Goal: Check status

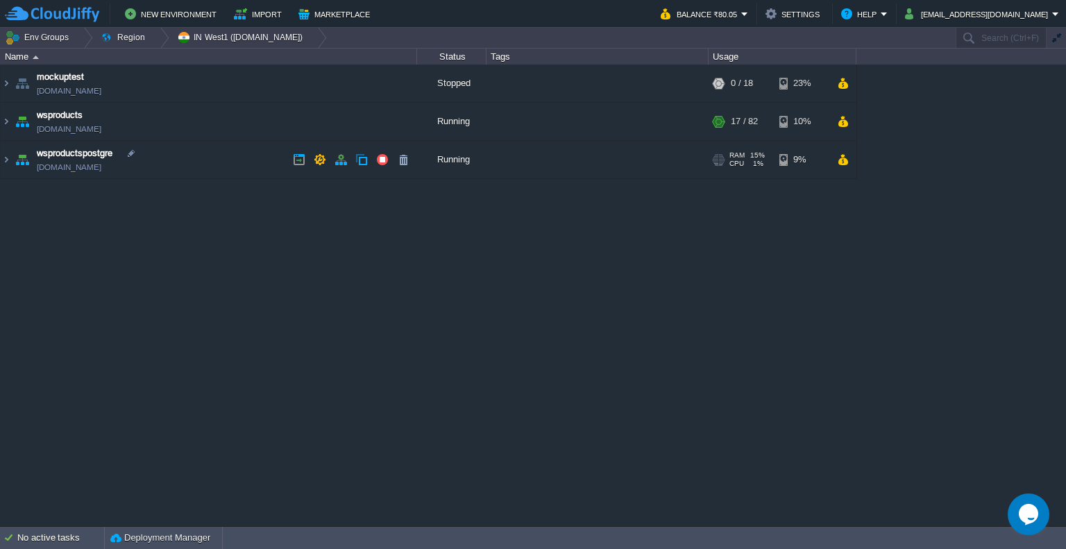
click at [466, 167] on div "Running" at bounding box center [451, 159] width 69 height 37
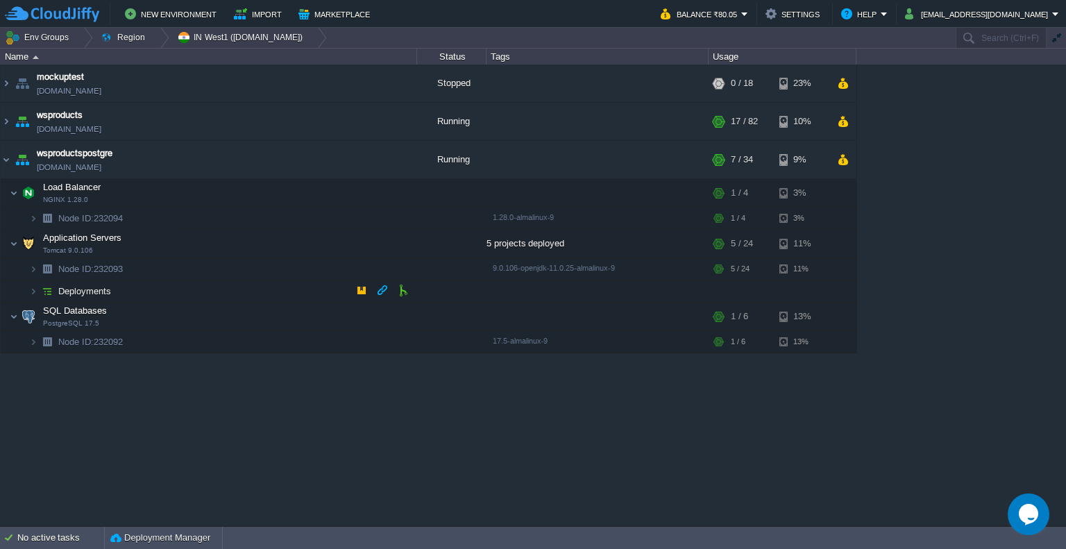
click at [161, 293] on td "Deployments" at bounding box center [209, 291] width 416 height 22
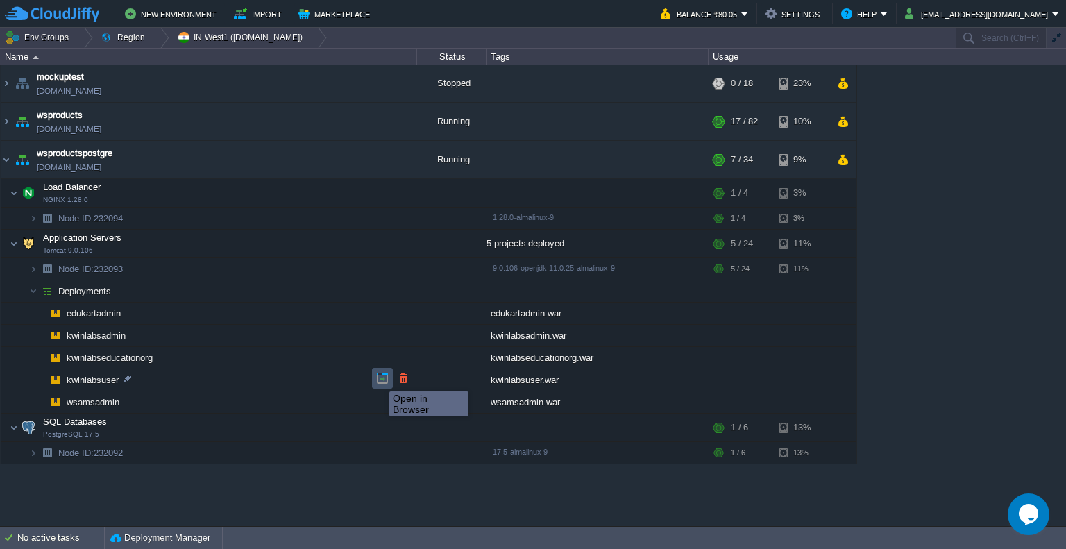
click at [379, 379] on button "button" at bounding box center [382, 378] width 12 height 12
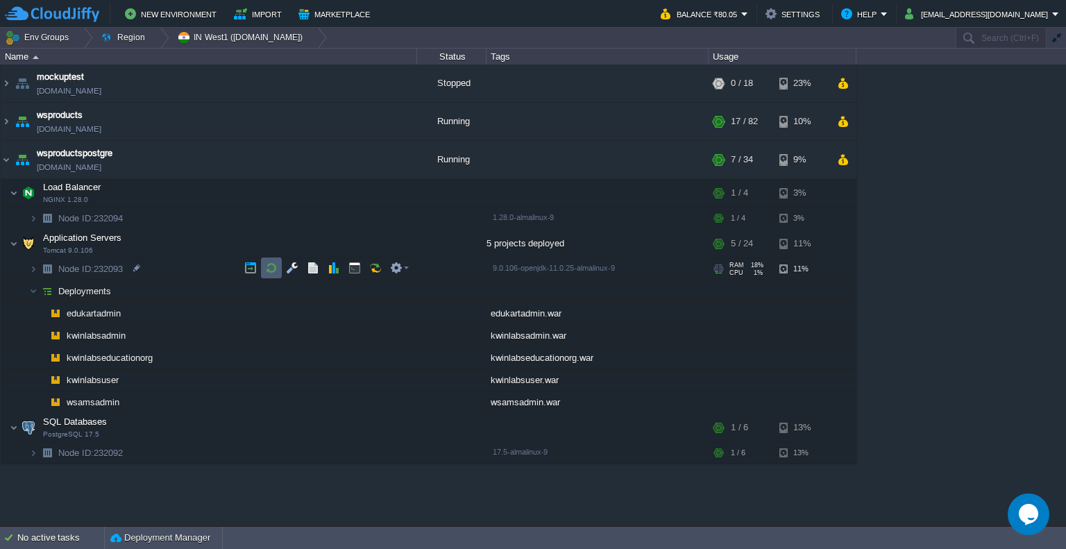
click at [271, 258] on td at bounding box center [271, 268] width 21 height 21
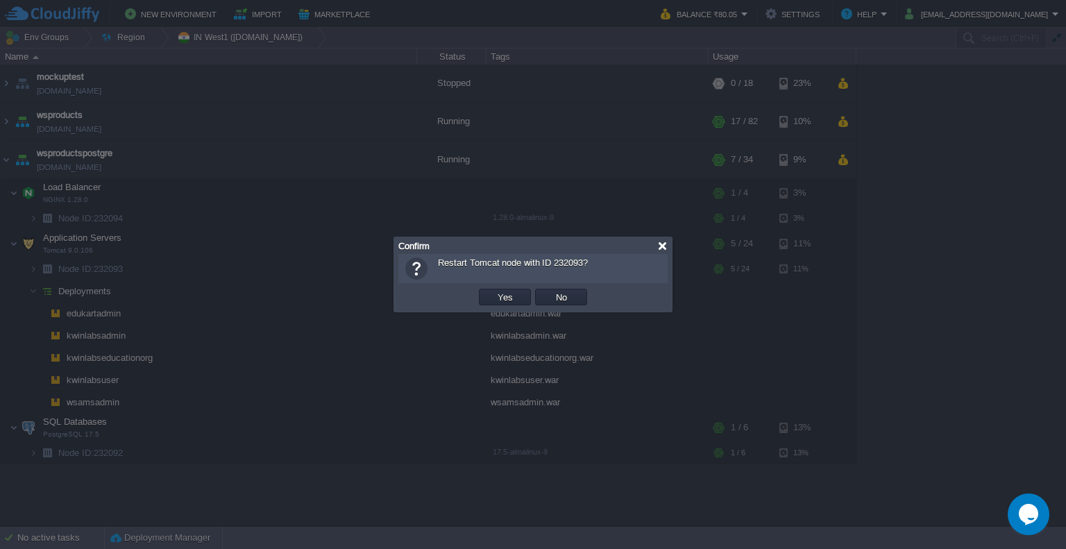
click at [664, 244] on div at bounding box center [662, 246] width 10 height 10
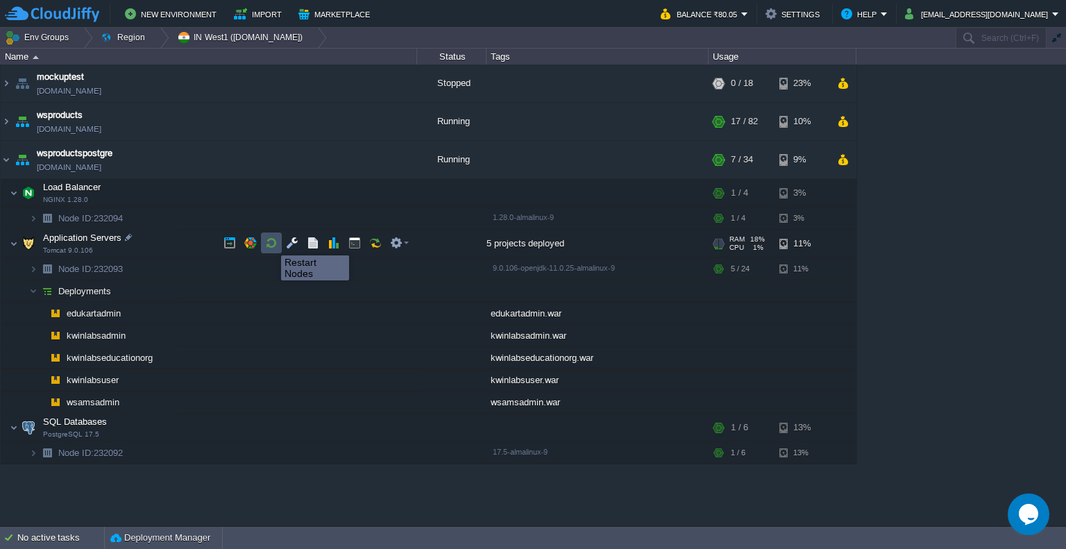
click at [271, 243] on button "button" at bounding box center [271, 243] width 12 height 12
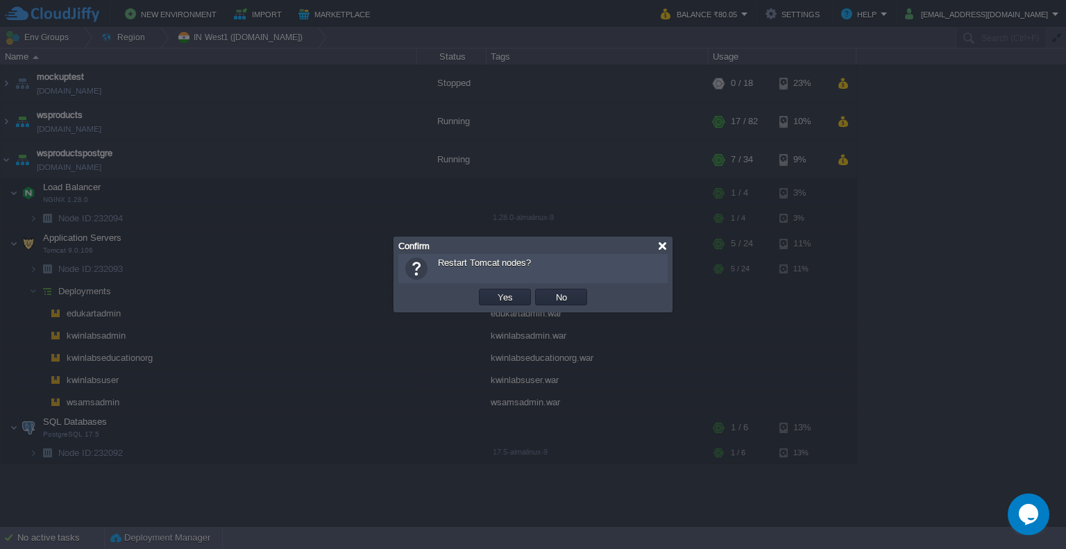
click at [664, 246] on div at bounding box center [662, 246] width 10 height 10
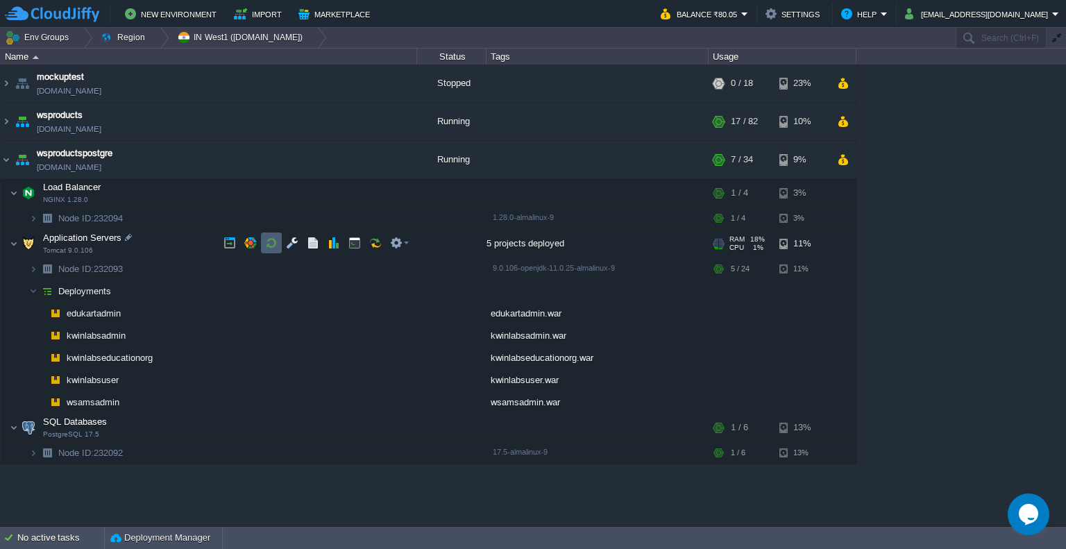
click at [266, 235] on td at bounding box center [271, 243] width 21 height 21
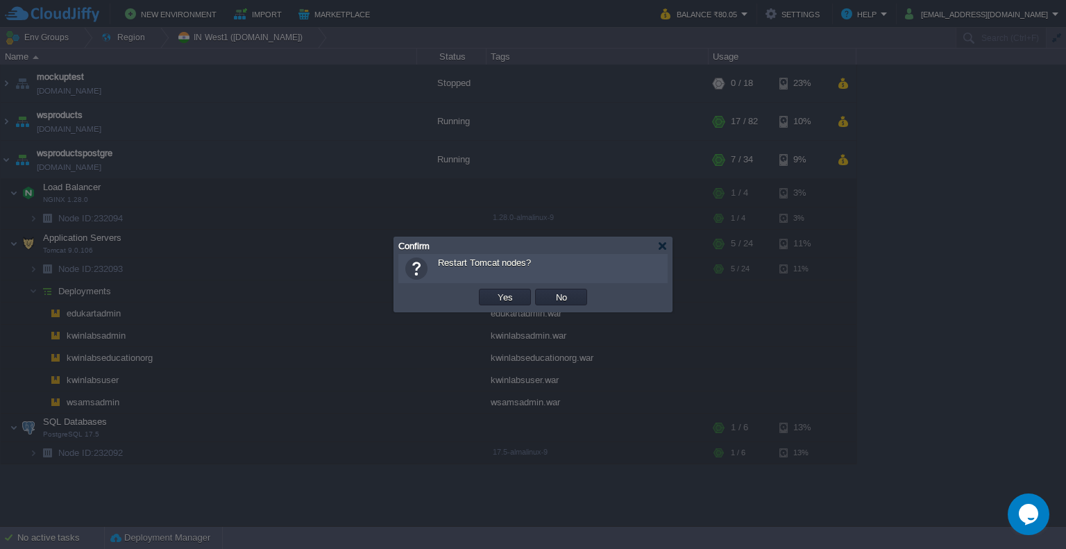
click at [266, 235] on div at bounding box center [533, 274] width 1066 height 549
click at [661, 247] on div at bounding box center [662, 246] width 10 height 10
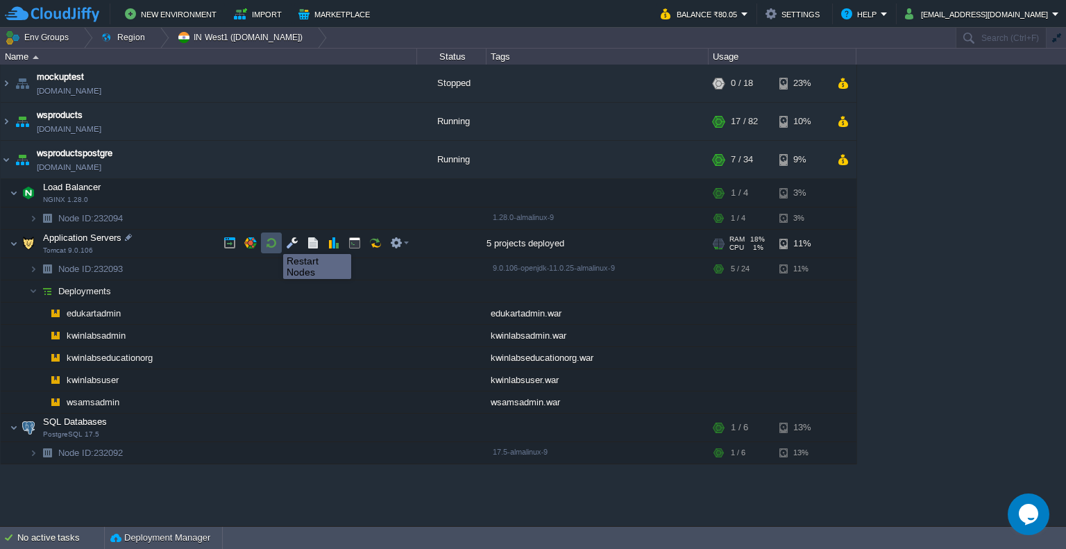
click at [273, 242] on button "button" at bounding box center [271, 243] width 12 height 12
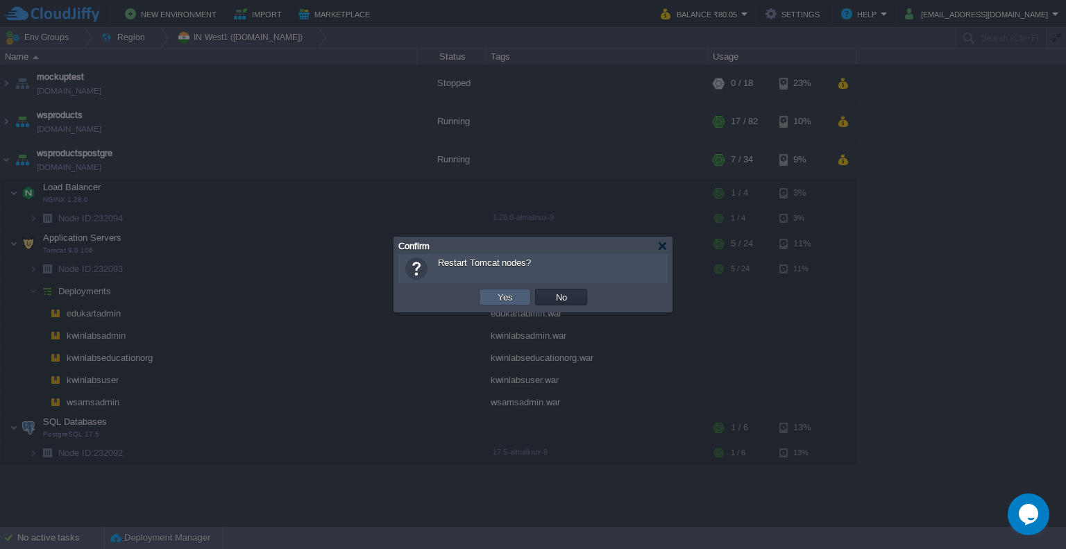
click at [516, 298] on td "Yes" at bounding box center [505, 297] width 52 height 17
